Goal: Task Accomplishment & Management: Manage account settings

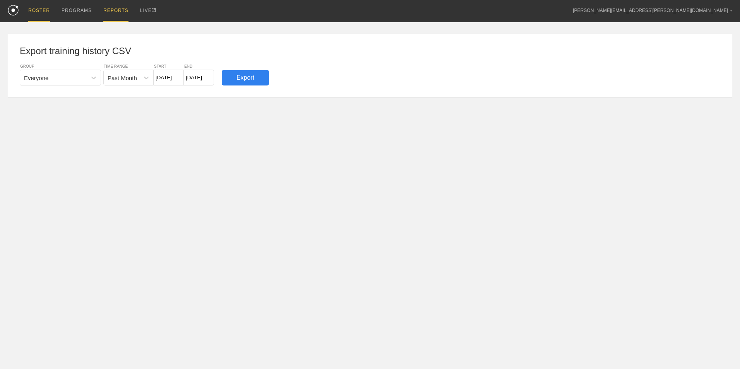
click at [31, 14] on div "ROSTER" at bounding box center [39, 11] width 22 height 22
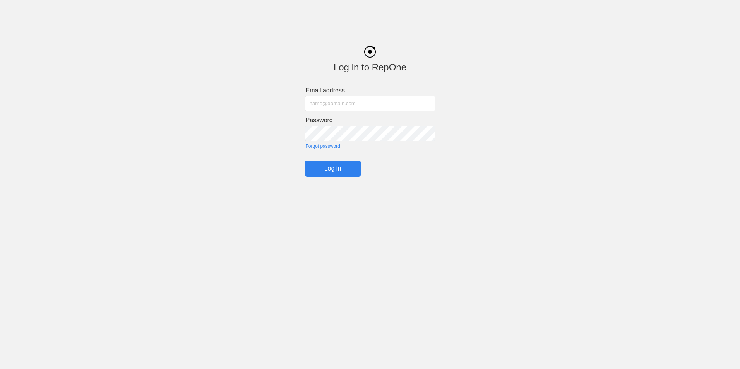
type input "[PERSON_NAME][EMAIL_ADDRESS][PERSON_NAME][DOMAIN_NAME]"
click at [349, 171] on input "Log in" at bounding box center [333, 169] width 56 height 16
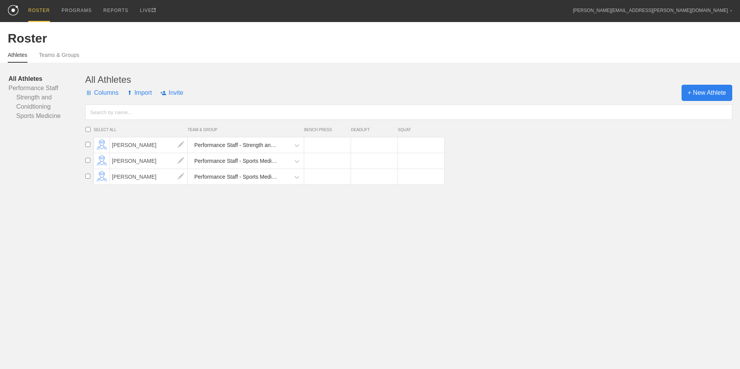
click at [701, 97] on span "+ New Athlete" at bounding box center [706, 93] width 51 height 16
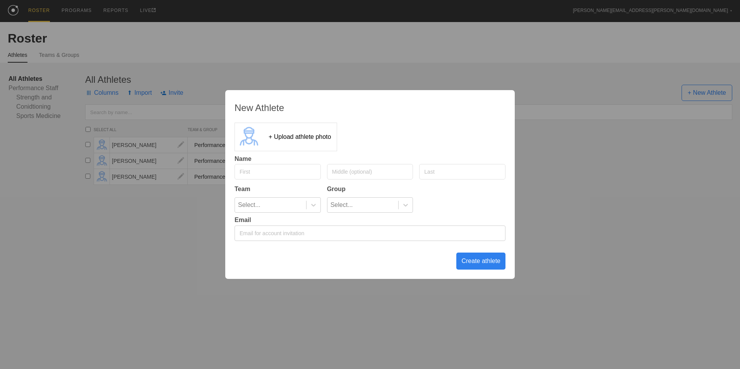
click at [569, 202] on div "New Athlete + Upload athlete photo Name Team Group Select... Select... Email Cr…" at bounding box center [370, 184] width 740 height 369
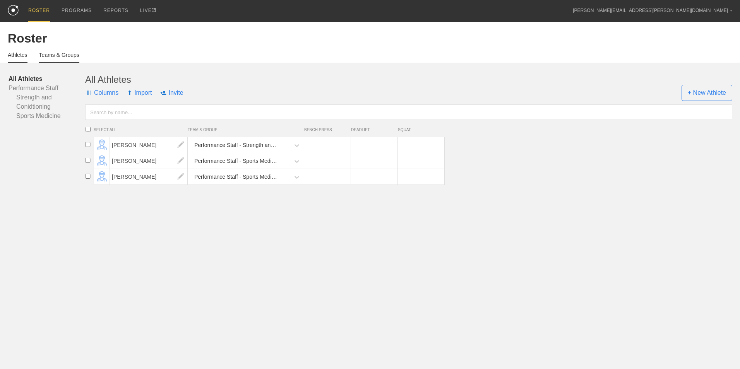
click at [49, 54] on link "Teams & Groups" at bounding box center [59, 57] width 40 height 11
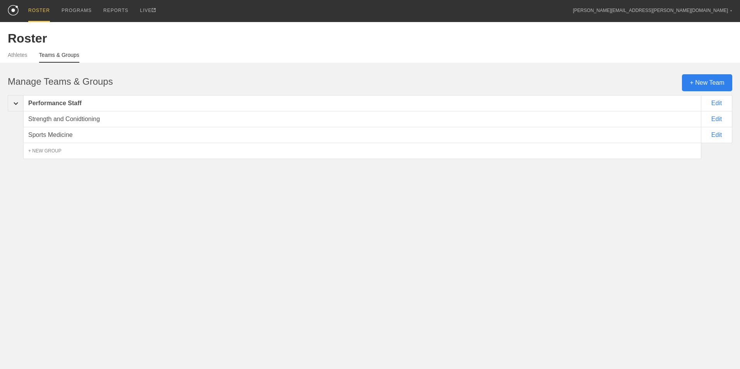
click at [16, 104] on img at bounding box center [16, 103] width 5 height 3
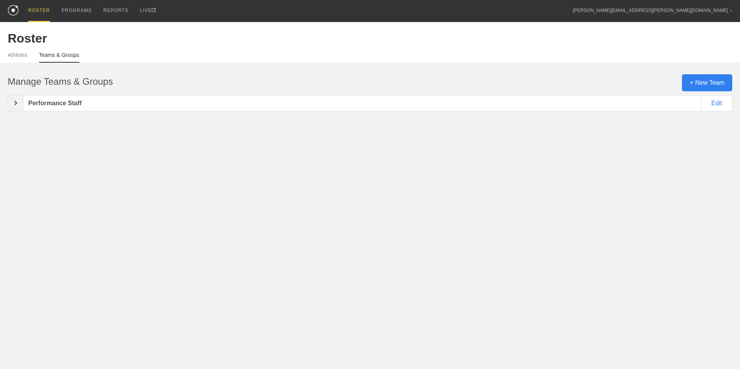
click at [16, 104] on img at bounding box center [15, 103] width 3 height 5
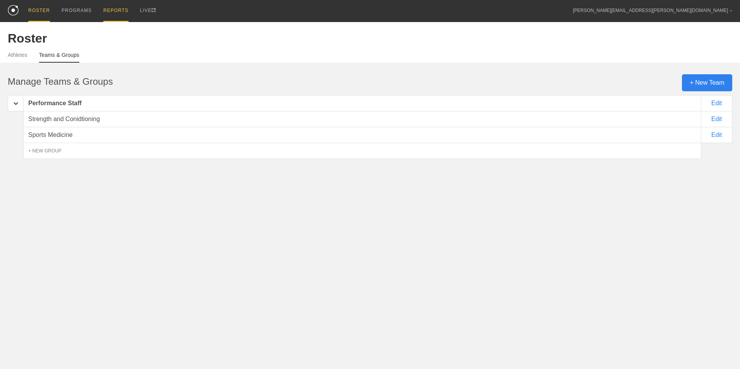
click at [103, 14] on div "REPORTS" at bounding box center [115, 11] width 25 height 22
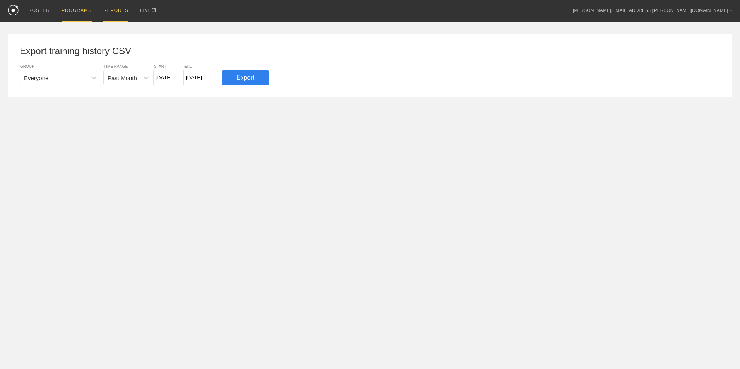
click at [66, 15] on div "PROGRAMS" at bounding box center [77, 11] width 30 height 22
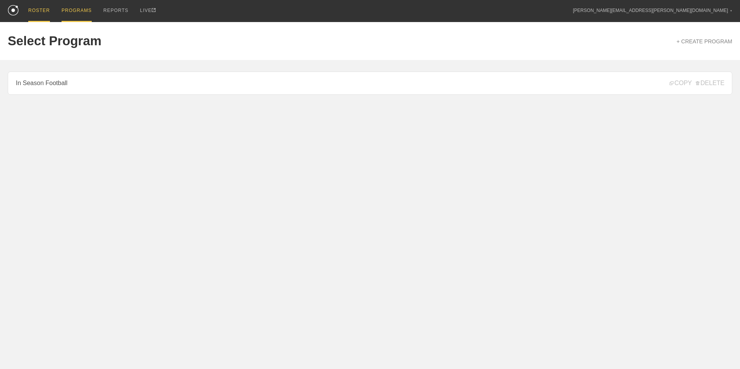
click at [33, 10] on div "ROSTER" at bounding box center [39, 11] width 22 height 22
